Goal: Task Accomplishment & Management: Manage account settings

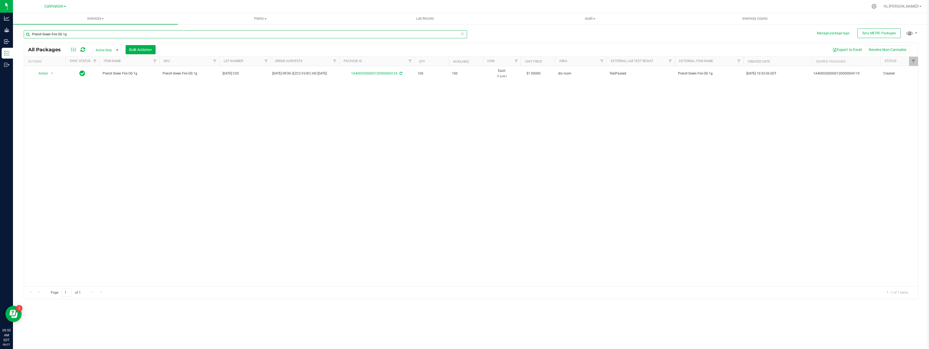
drag, startPoint x: 75, startPoint y: 35, endPoint x: 21, endPoint y: 34, distance: 53.2
click at [18, 33] on div "Manage package tags Sync METRC Packages Preroll Green Fire OG 1g All Packages A…" at bounding box center [471, 106] width 916 height 165
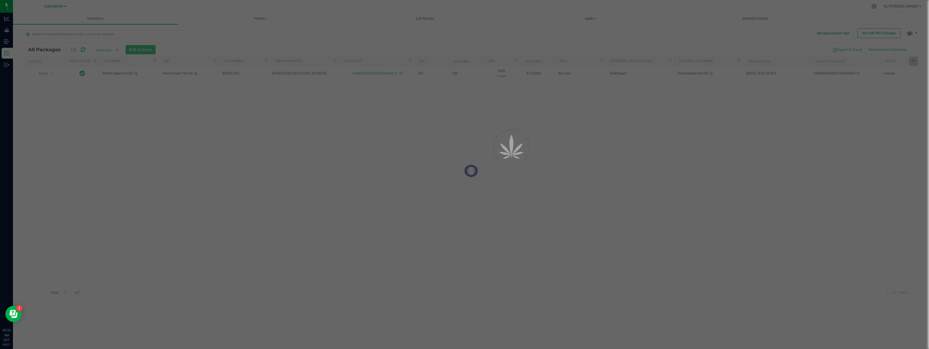
click at [865, 34] on div at bounding box center [464, 174] width 929 height 349
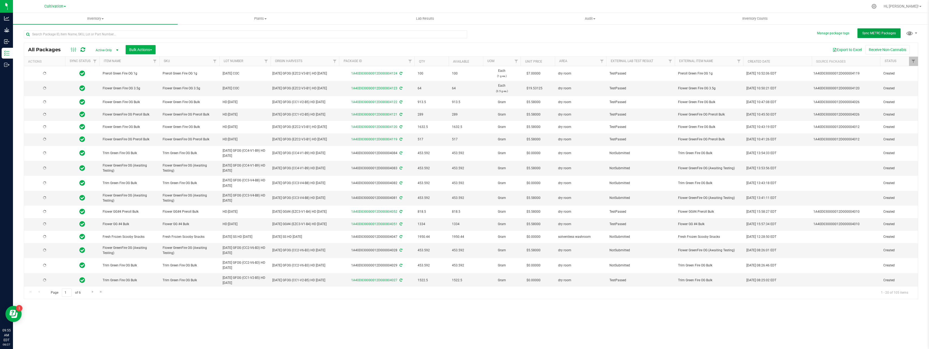
click at [878, 34] on span "Sync METRC Packages" at bounding box center [880, 33] width 34 height 4
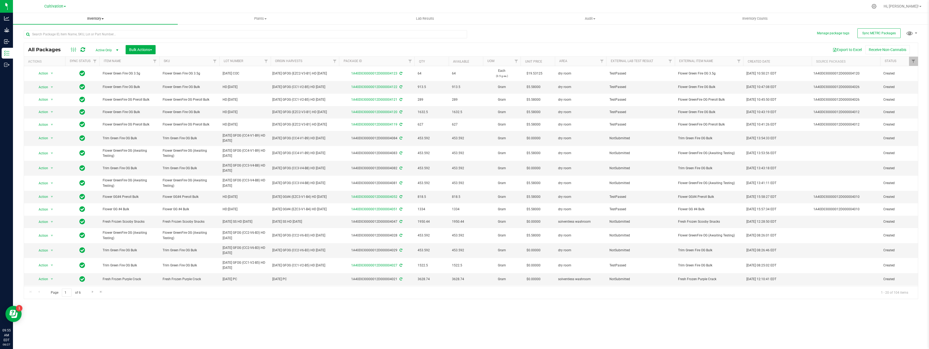
click at [94, 17] on span "Inventory" at bounding box center [95, 18] width 165 height 5
click at [87, 64] on li "From bill of materials" at bounding box center [95, 65] width 165 height 6
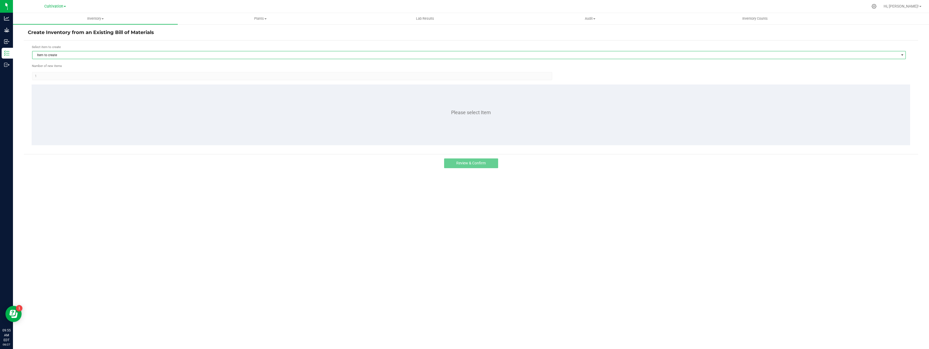
click at [122, 58] on span "Item to create" at bounding box center [465, 55] width 867 height 8
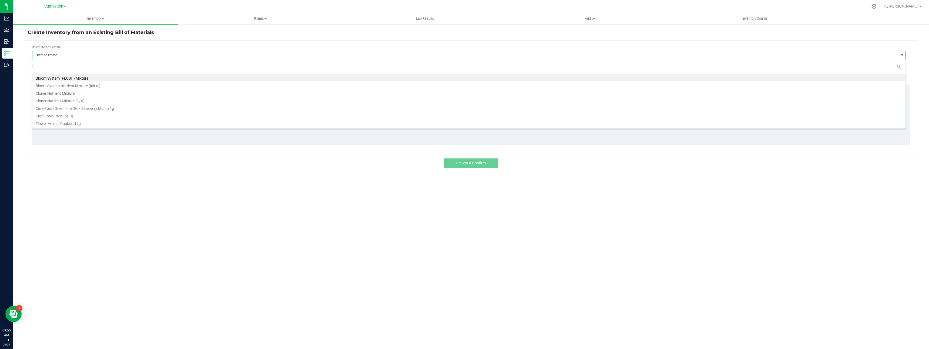
scroll to position [8, 874]
type input "green"
click at [84, 117] on li "Preroll Green Fire OG 1g" at bounding box center [468, 117] width 873 height 8
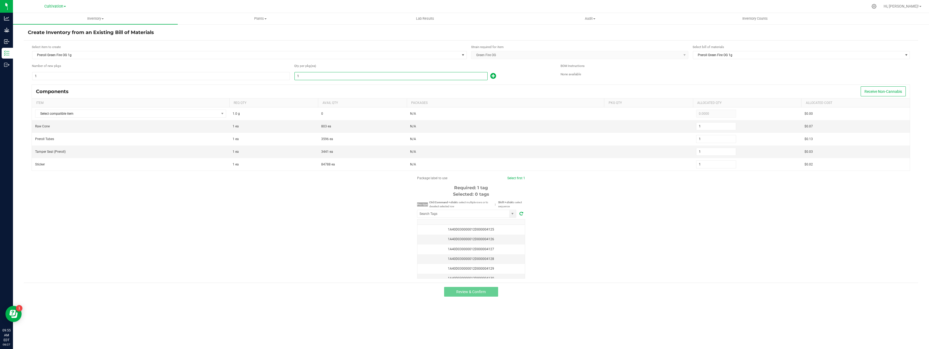
click at [317, 77] on input "1" at bounding box center [391, 76] width 193 height 8
type input "2"
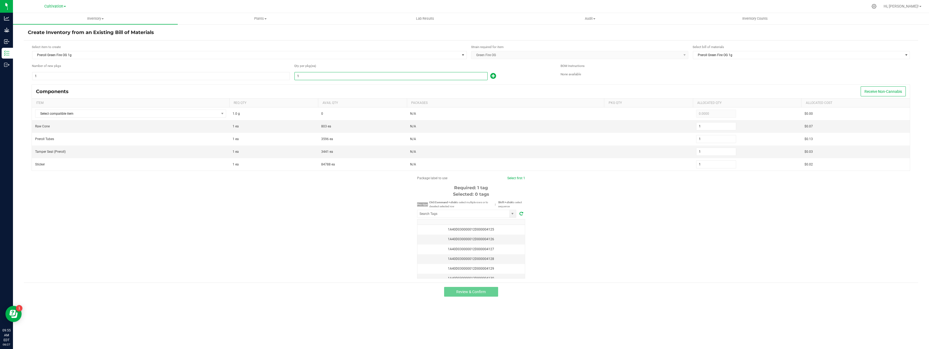
type input "2"
type input "21"
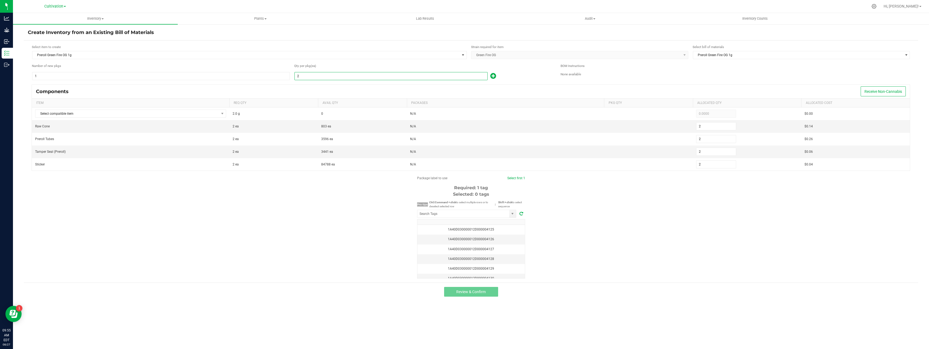
type input "21"
type input "212"
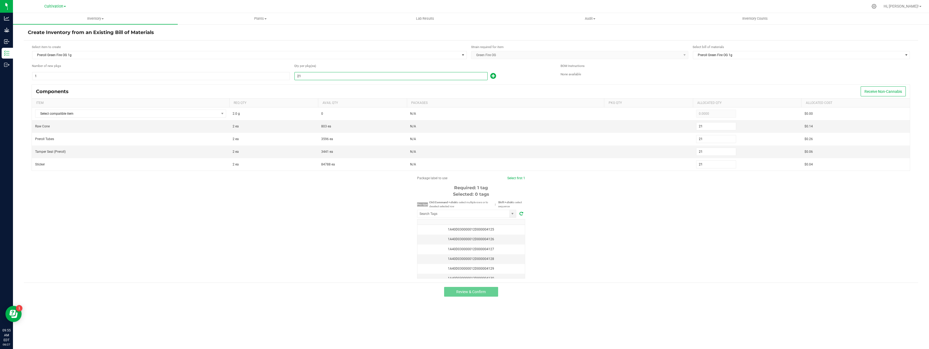
type input "212"
type input "2120"
type input "2,120"
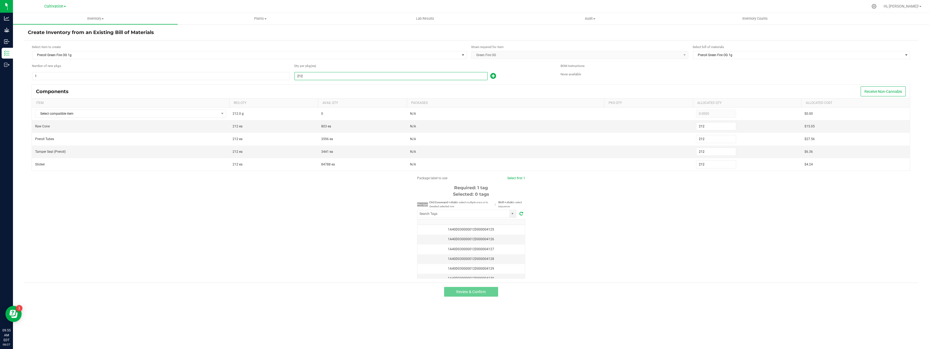
type input "2,120"
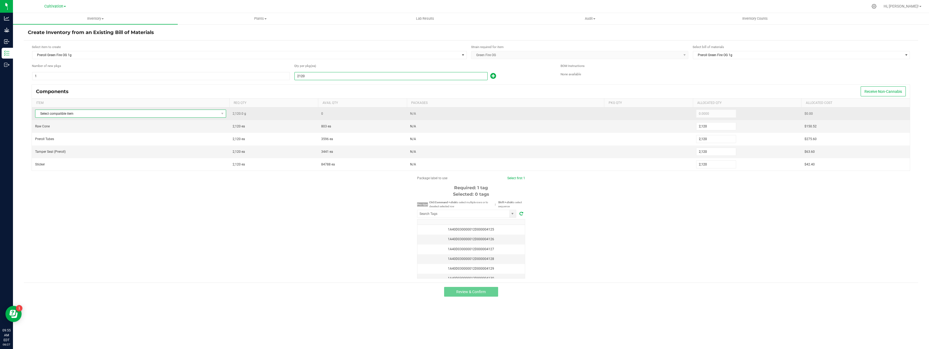
type input "2,120"
click at [142, 113] on span "Select compatible item" at bounding box center [127, 114] width 184 height 8
type input "green"
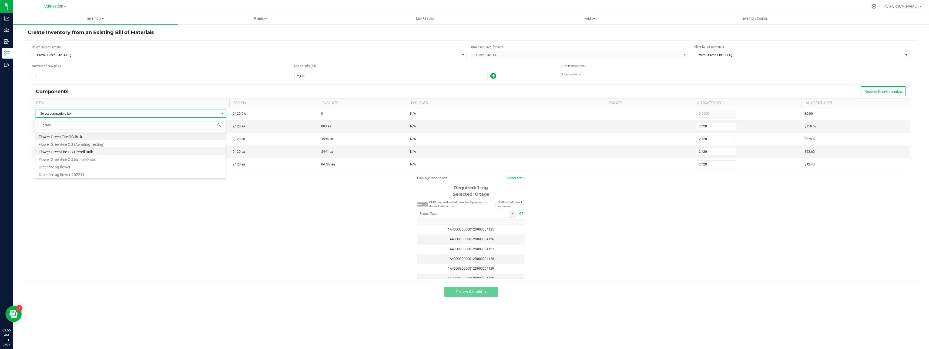
click at [101, 152] on li "Flower GreenFire OG Preroll Bulk" at bounding box center [130, 152] width 190 height 8
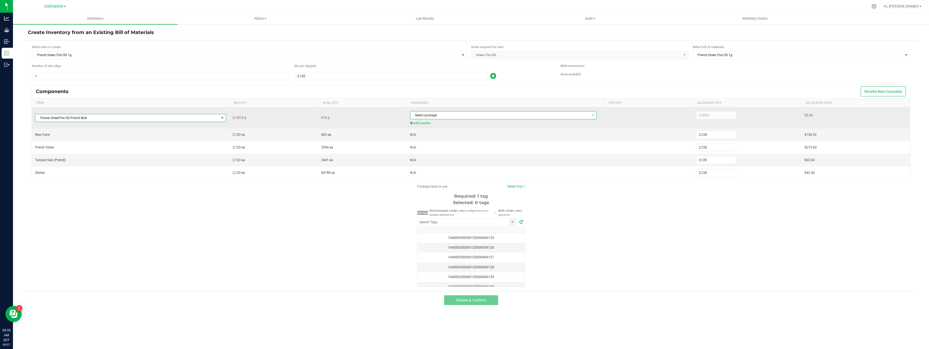
click at [421, 117] on span "Select package" at bounding box center [500, 116] width 179 height 8
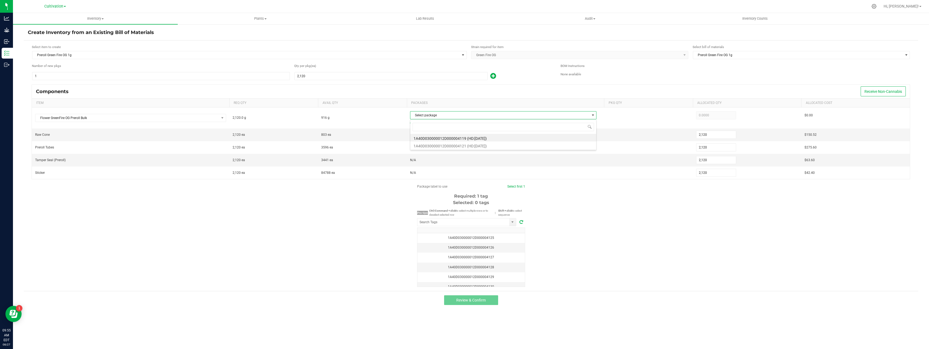
scroll to position [8, 186]
click at [436, 140] on li "1A40D030000012D000004119 (HD:4/1/25)" at bounding box center [504, 138] width 186 height 8
type input "627.0000"
drag, startPoint x: 314, startPoint y: 74, endPoint x: 312, endPoint y: 78, distance: 4.1
click at [312, 78] on input "2120" at bounding box center [391, 76] width 193 height 8
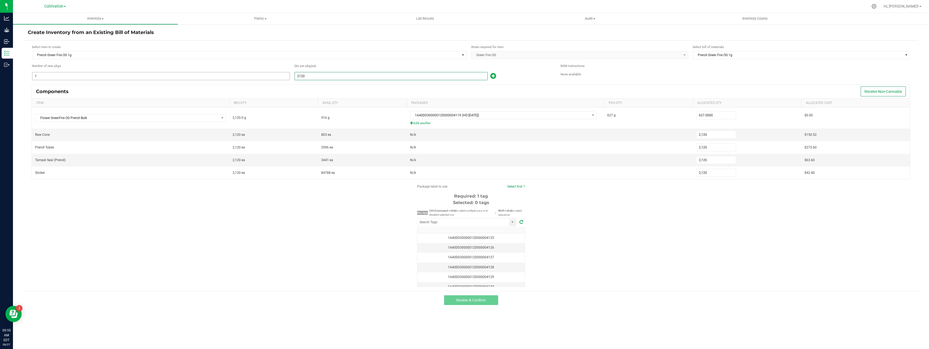
drag, startPoint x: 296, startPoint y: 77, endPoint x: 287, endPoint y: 76, distance: 9.3
click at [286, 76] on div "Number of new pkgs 1 Qty per pkg (ea) 2120" at bounding box center [294, 72] width 525 height 17
type input "1"
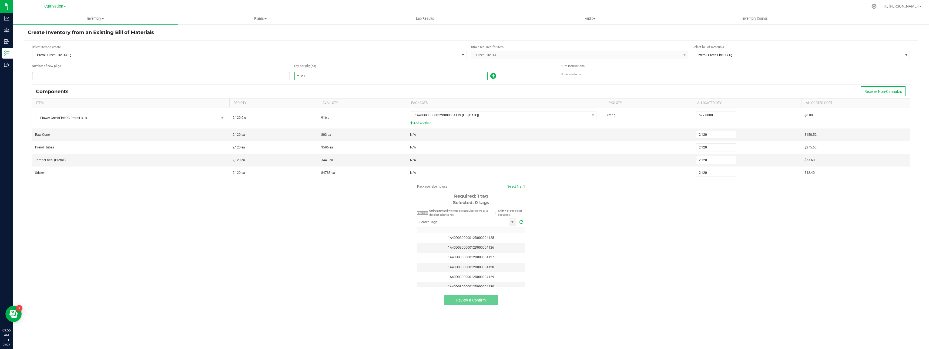
type input "1"
type input "12"
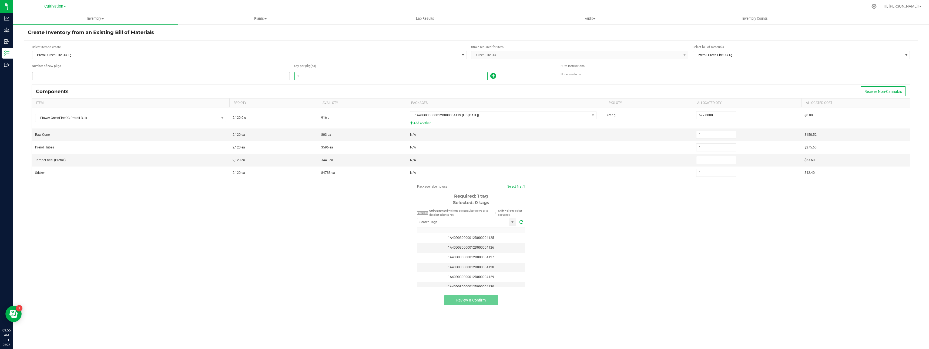
type input "12"
type input "120"
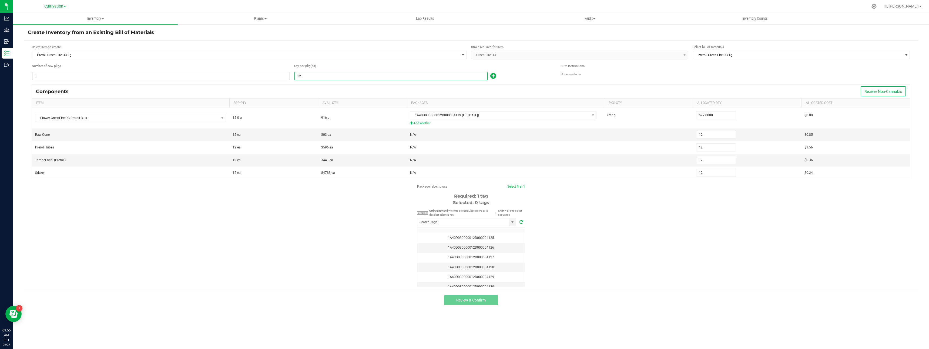
type input "120"
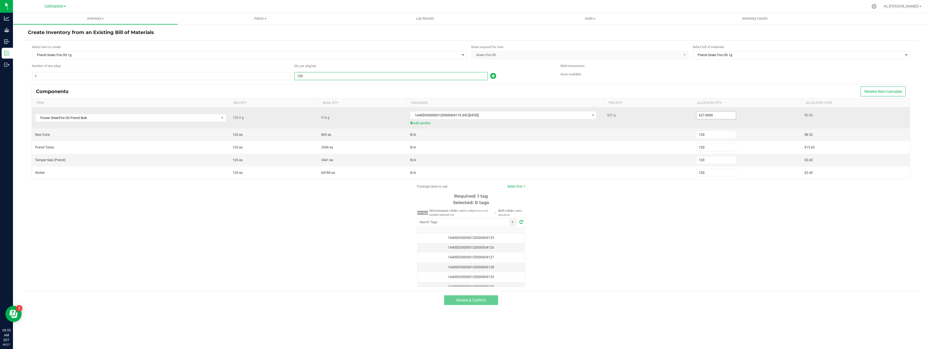
type input "120"
click at [726, 117] on input "627" at bounding box center [717, 116] width 40 height 8
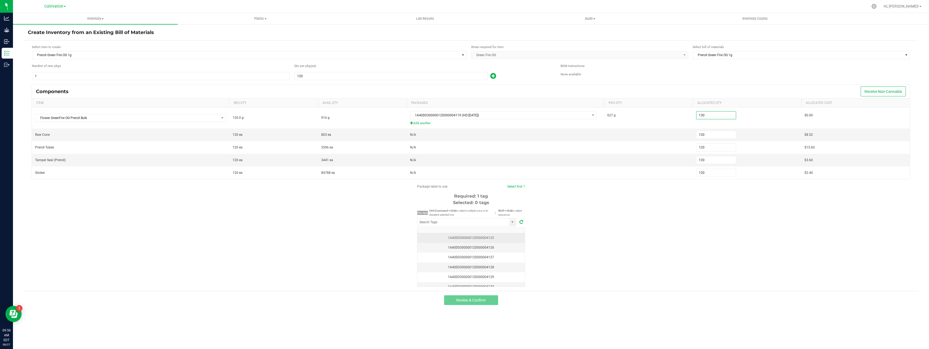
type input "130.0000"
click at [493, 239] on div "1A40D030000012D000004125" at bounding box center [471, 238] width 101 height 5
click at [468, 304] on button "Review & Confirm" at bounding box center [471, 301] width 54 height 10
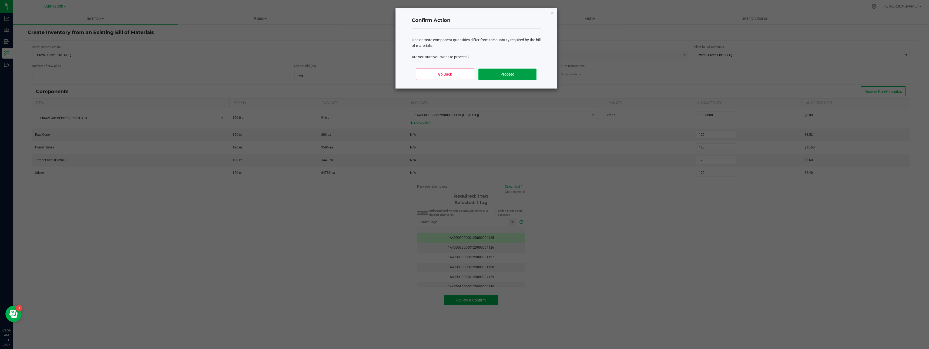
click at [517, 74] on button "Proceed" at bounding box center [508, 74] width 58 height 11
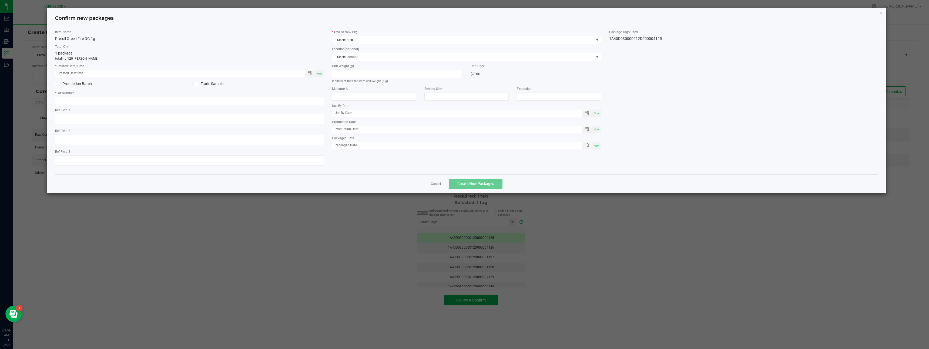
click at [354, 42] on span "Select area" at bounding box center [463, 40] width 262 height 8
drag, startPoint x: 336, startPoint y: 76, endPoint x: 325, endPoint y: 75, distance: 11.1
click at [335, 76] on li "dry room" at bounding box center [466, 78] width 269 height 8
click at [319, 73] on span "Now" at bounding box center [320, 73] width 6 height 3
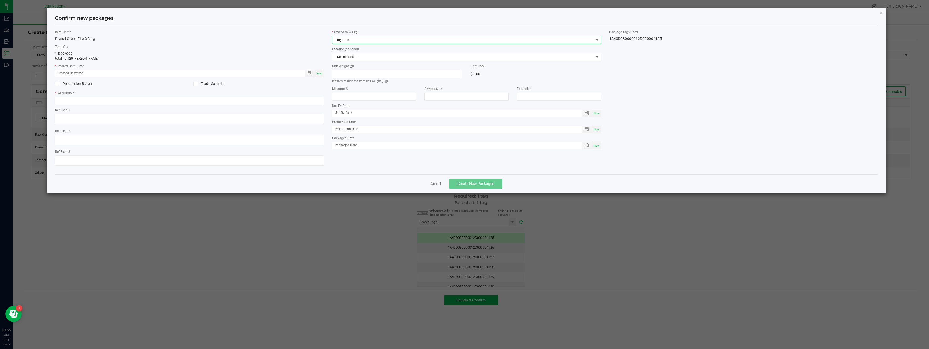
type input "08/27/2025 09:56 AM"
click at [319, 102] on input "text" at bounding box center [189, 101] width 269 height 8
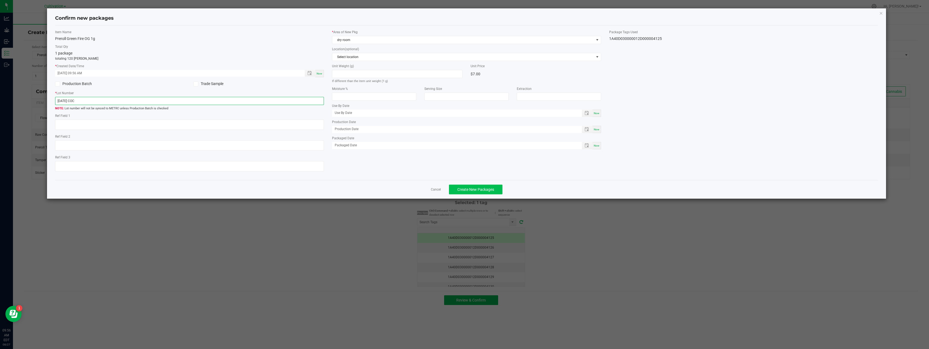
type input "[DATE] COC"
click at [476, 189] on span "Create New Packages" at bounding box center [476, 190] width 37 height 4
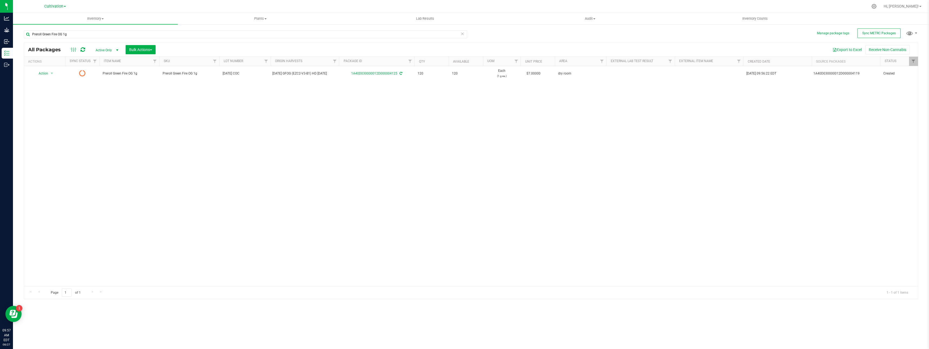
click at [476, 189] on div "Action Action Edit attributes Global inventory Lock package Print package label…" at bounding box center [471, 176] width 894 height 220
drag, startPoint x: 879, startPoint y: 34, endPoint x: 626, endPoint y: 45, distance: 253.2
click at [879, 34] on span "Sync METRC Packages" at bounding box center [880, 33] width 34 height 4
click at [463, 35] on icon at bounding box center [463, 33] width 4 height 6
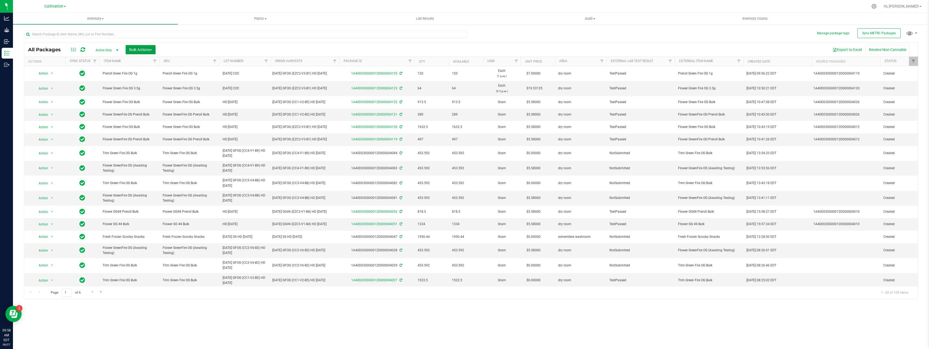
click at [134, 48] on span "Bulk Actions" at bounding box center [140, 50] width 23 height 4
click at [142, 64] on span "Add to outbound order" at bounding box center [147, 62] width 37 height 4
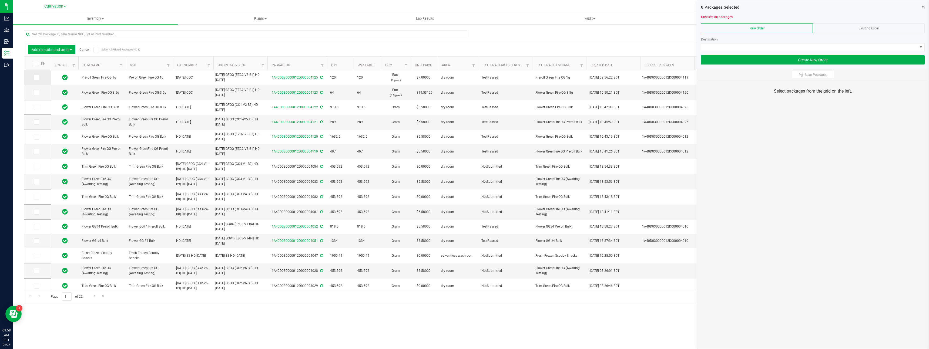
click at [37, 78] on icon at bounding box center [36, 78] width 4 height 0
click at [0, 0] on input "checkbox" at bounding box center [0, 0] width 0 height 0
click at [38, 92] on span at bounding box center [36, 92] width 5 height 5
click at [0, 0] on input "checkbox" at bounding box center [0, 0] width 0 height 0
click at [735, 49] on span at bounding box center [810, 48] width 216 height 8
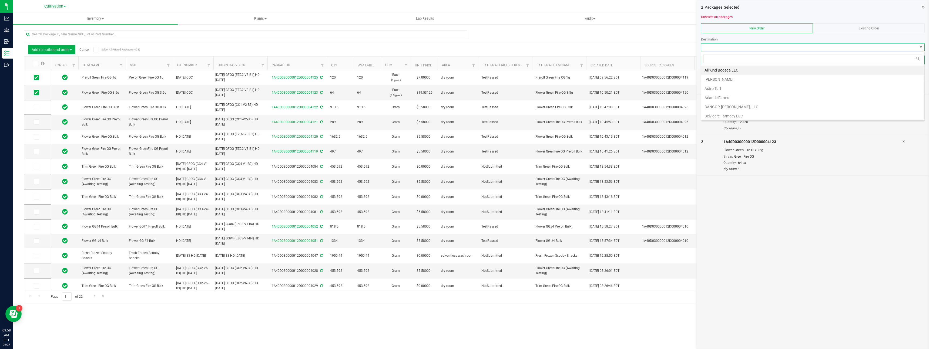
scroll to position [8, 224]
type input "clouds"
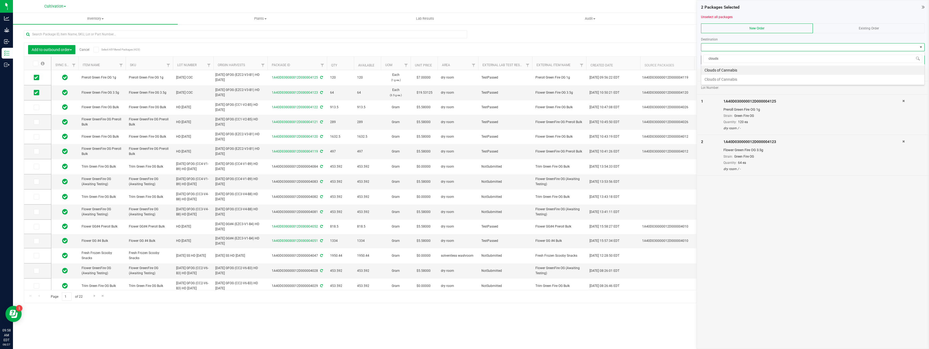
click at [729, 71] on li "Clouds of Cannabis" at bounding box center [813, 70] width 223 height 9
click at [730, 61] on button "Create New Order" at bounding box center [813, 59] width 224 height 9
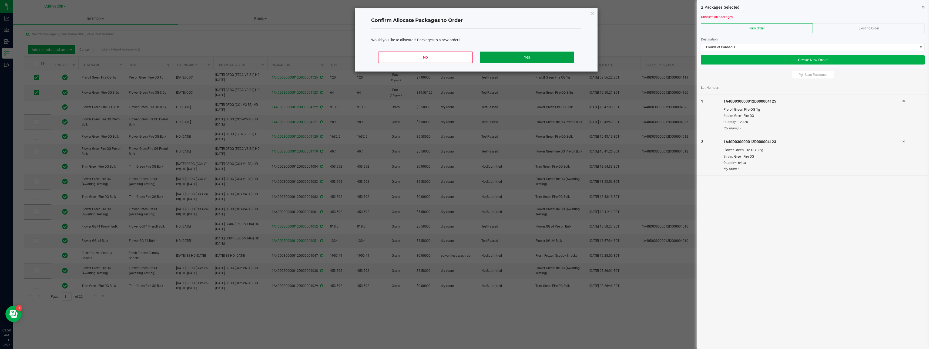
click at [543, 56] on button "Yes" at bounding box center [527, 57] width 95 height 11
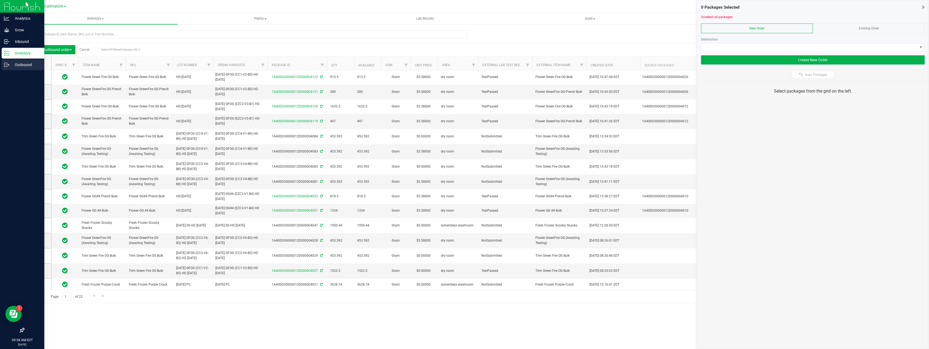
click at [8, 67] on icon at bounding box center [6, 64] width 5 height 5
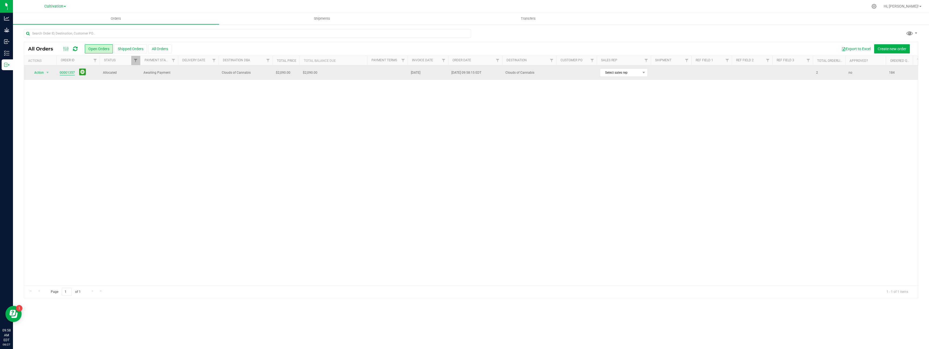
click at [66, 75] on link "00001357" at bounding box center [67, 72] width 15 height 5
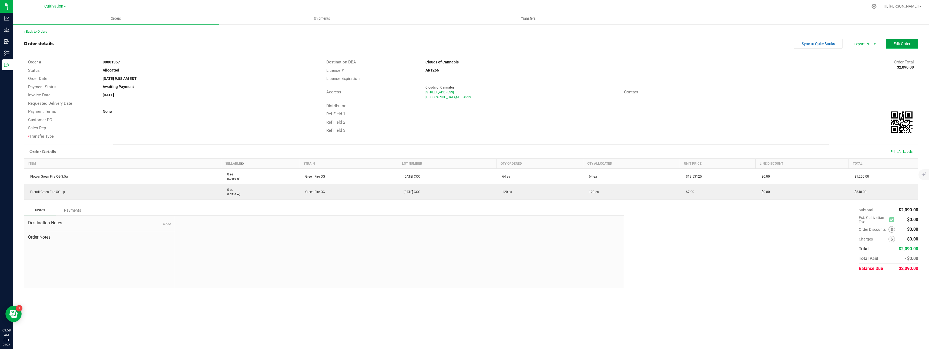
click at [898, 46] on button "Edit Order" at bounding box center [902, 44] width 32 height 10
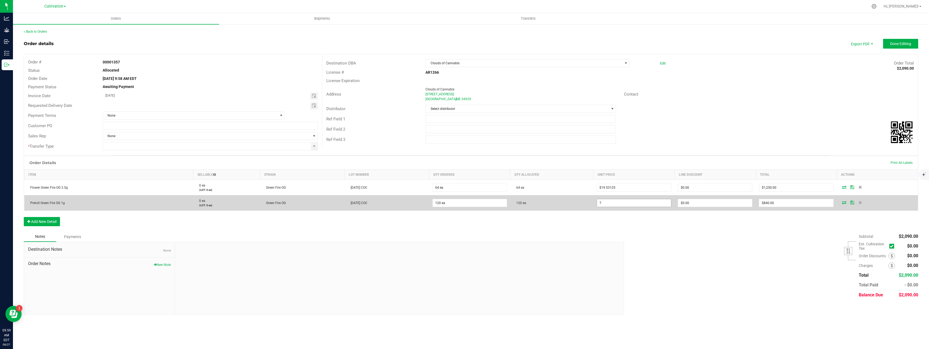
click at [626, 203] on input "7" at bounding box center [634, 203] width 74 height 8
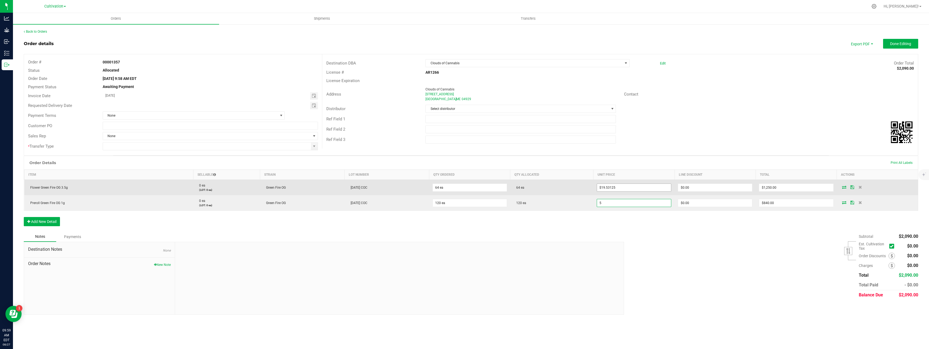
type input "5"
type input "19.53125"
type input "$5.00000"
type input "$600.00"
click at [624, 190] on input "19.53125" at bounding box center [634, 188] width 74 height 8
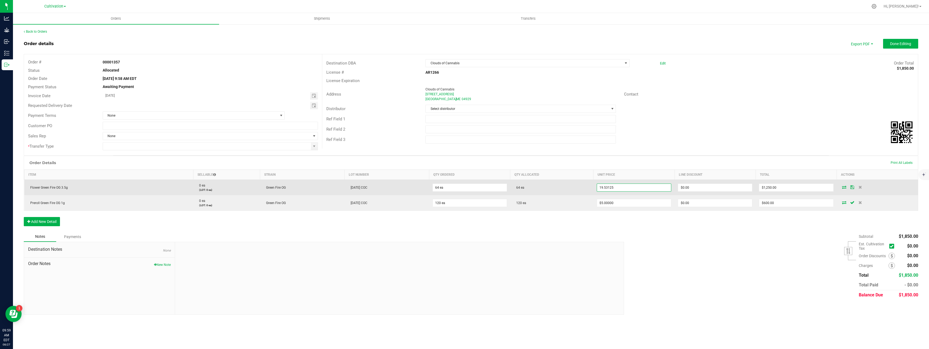
drag, startPoint x: 604, startPoint y: 188, endPoint x: 582, endPoint y: 184, distance: 22.9
click at [579, 184] on outbound-order-line-row "Flower Green Fire OG 3.5g 0 ea (LOT: 0 ea) Green Fire OG [DATE] COC 64 ea 64 ea…" at bounding box center [471, 188] width 894 height 16
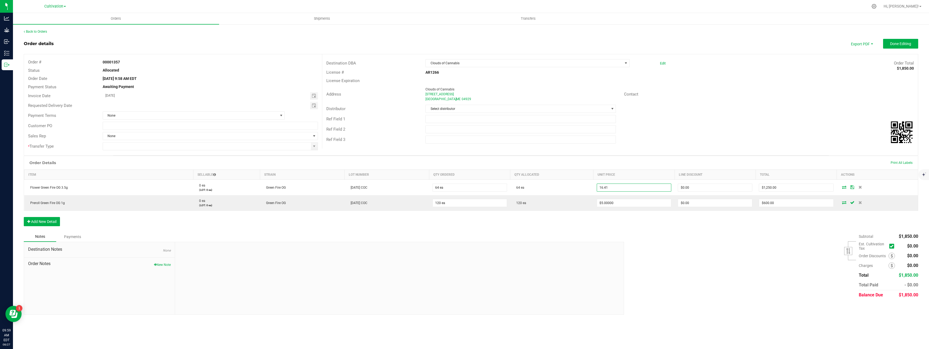
type input "$16.41000"
type input "$1,050.24"
click at [721, 145] on div "Destination DBA Clouds of Cannabis Edit Order Total $1,850.00 License # AR1266 …" at bounding box center [620, 101] width 596 height 94
drag, startPoint x: 314, startPoint y: 107, endPoint x: 249, endPoint y: 109, distance: 64.3
click at [313, 107] on span "Toggle calendar" at bounding box center [314, 106] width 4 height 4
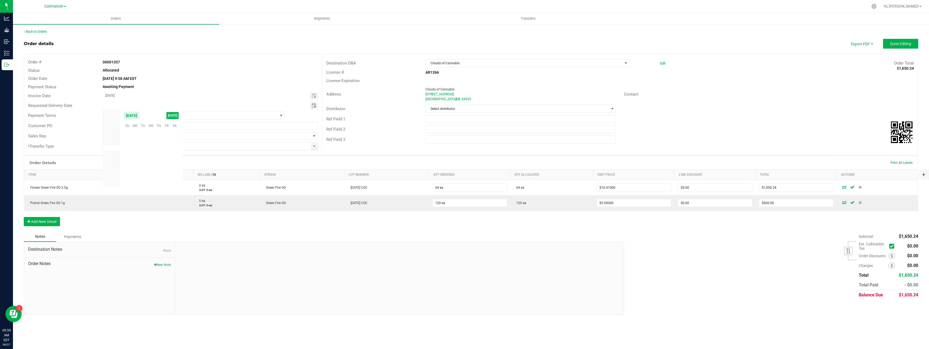
scroll to position [87589, 0]
click at [151, 169] on span "27" at bounding box center [151, 167] width 8 height 8
type input "[DATE]"
drag, startPoint x: 144, startPoint y: 114, endPoint x: 145, endPoint y: 117, distance: 2.8
click at [144, 114] on span "None" at bounding box center [190, 116] width 175 height 8
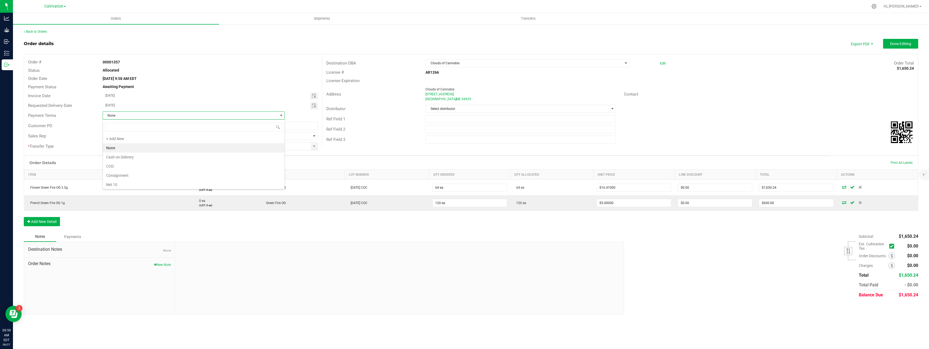
scroll to position [84, 0]
click at [153, 171] on li "Net 90" at bounding box center [194, 174] width 182 height 9
click at [313, 146] on span at bounding box center [314, 146] width 4 height 4
click at [136, 159] on li "Affiliated Transfer" at bounding box center [210, 156] width 215 height 9
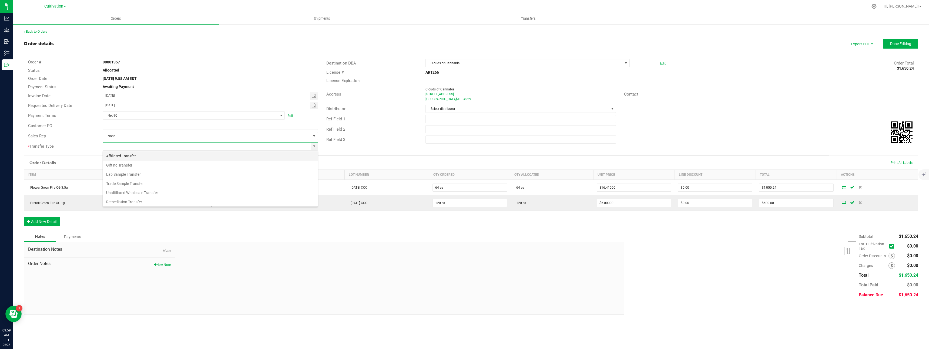
type input "Affiliated Transfer"
click at [893, 40] on button "Done Editing" at bounding box center [900, 44] width 35 height 10
